Goal: Task Accomplishment & Management: Manage account settings

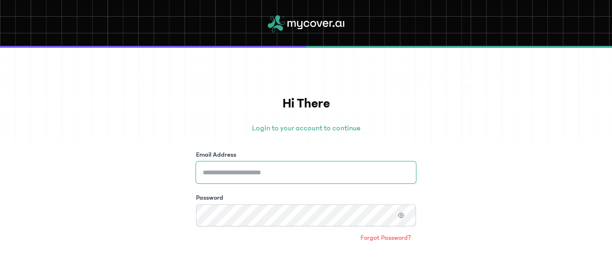
type input "**********"
click at [318, 171] on input "**********" at bounding box center [306, 173] width 220 height 22
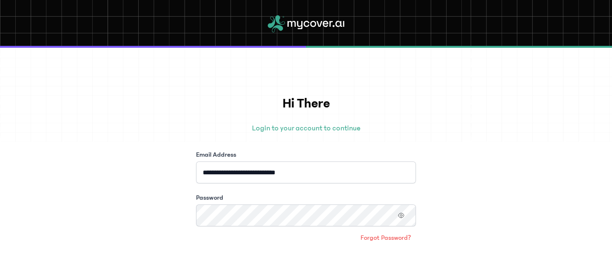
drag, startPoint x: 610, startPoint y: 192, endPoint x: 612, endPoint y: 198, distance: 6.4
click at [612, 198] on div "**********" at bounding box center [306, 158] width 612 height 220
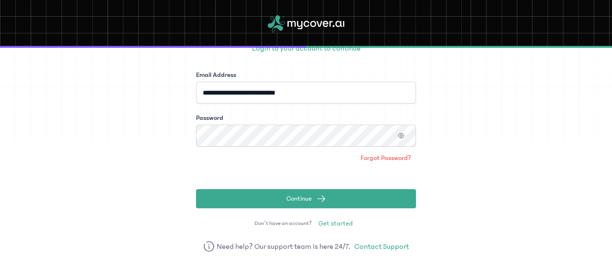
scroll to position [82, 0]
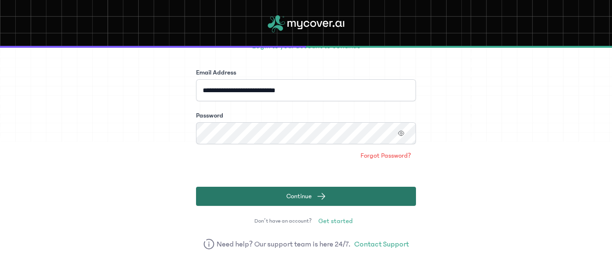
click at [347, 198] on button "Continue" at bounding box center [306, 196] width 220 height 19
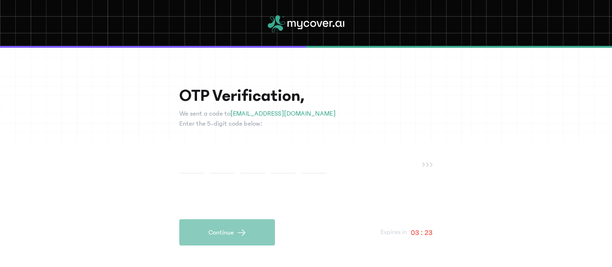
click at [187, 157] on input "text" at bounding box center [191, 165] width 25 height 18
type input "*"
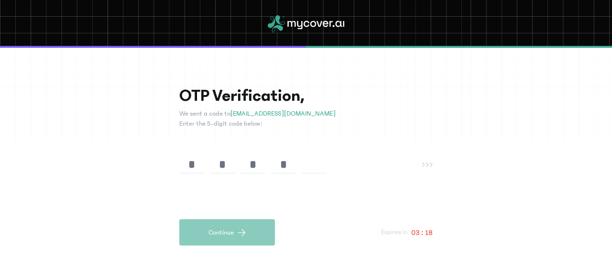
type input "*"
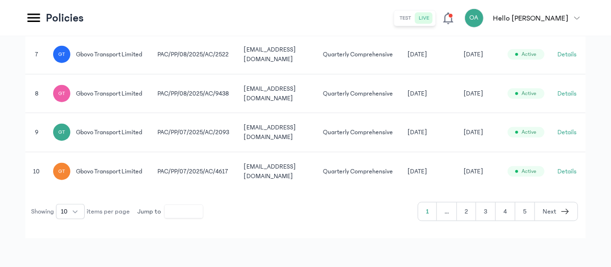
scroll to position [508, 0]
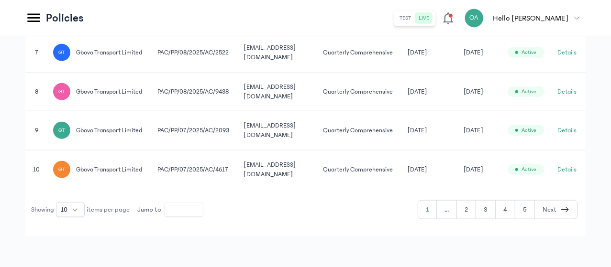
click at [561, 219] on button "Next" at bounding box center [556, 210] width 43 height 18
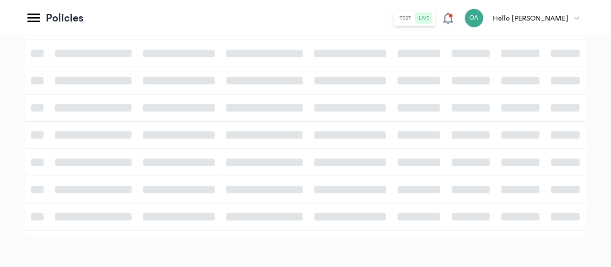
scroll to position [508, 0]
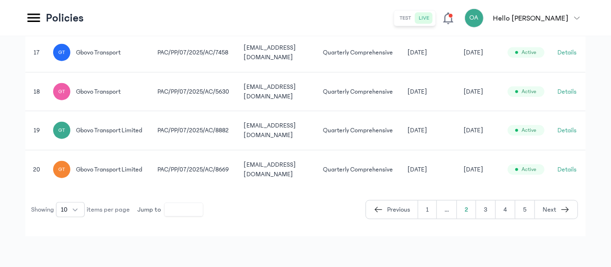
click at [565, 216] on icon "button" at bounding box center [565, 209] width 10 height 11
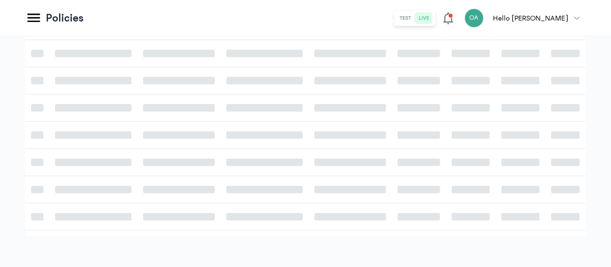
scroll to position [508, 0]
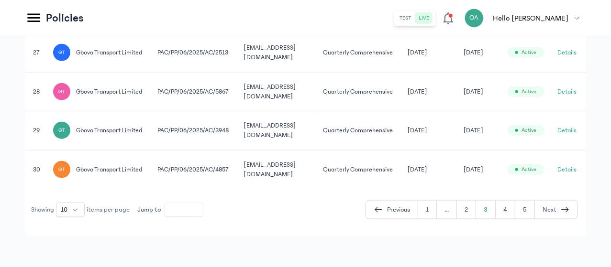
click at [564, 216] on icon "button" at bounding box center [565, 209] width 10 height 11
click at [559, 219] on button "Next" at bounding box center [556, 210] width 43 height 18
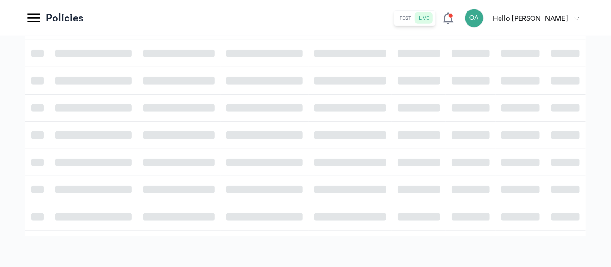
scroll to position [412, 0]
